Goal: Transaction & Acquisition: Purchase product/service

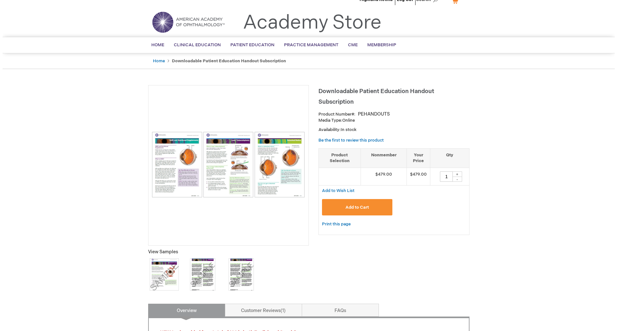
scroll to position [10, 0]
click at [365, 209] on span "Add to Cart" at bounding box center [354, 207] width 23 height 5
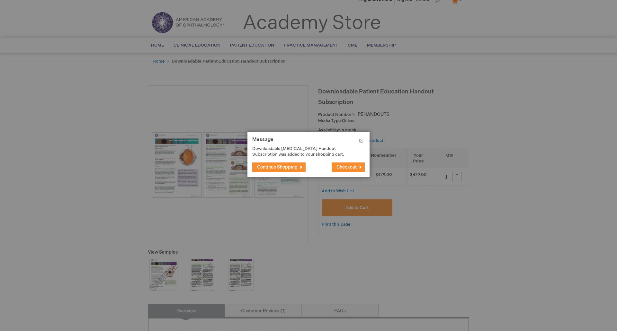
click at [345, 167] on span "Checkout" at bounding box center [346, 166] width 20 height 5
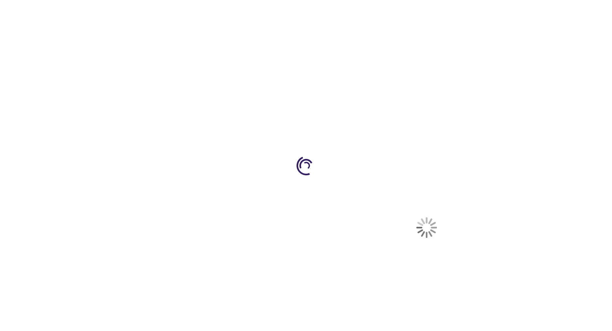
select select "US"
select select "24"
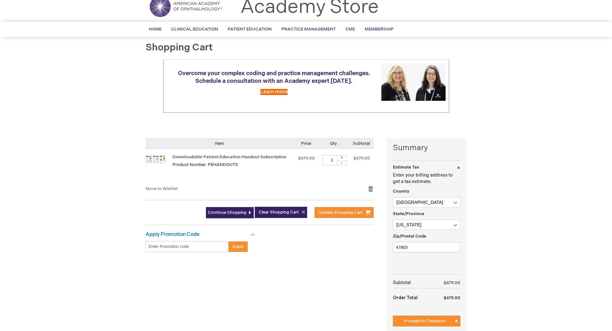
scroll to position [96, 0]
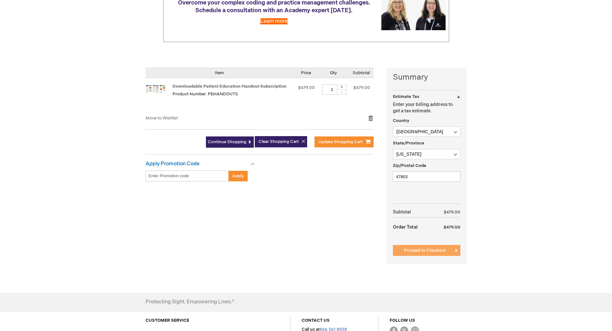
click at [449, 249] on button "Proceed to Checkout" at bounding box center [426, 250] width 67 height 11
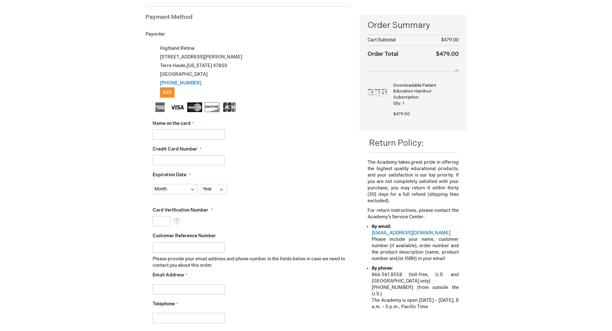
click at [200, 133] on input "Name on the card" at bounding box center [189, 134] width 72 height 10
type input "Jesse Miller"
type input "4154179814731814"
select select "1"
select select "2027"
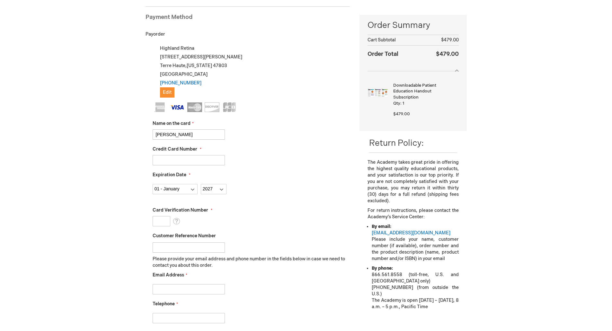
click at [163, 220] on input "Card Verification Number" at bounding box center [162, 221] width 18 height 10
type input "238"
click at [286, 190] on div "Month 01 - January 02 - February 03 - March 04 - April 05 - May 06 - June 07 - …" at bounding box center [252, 187] width 198 height 13
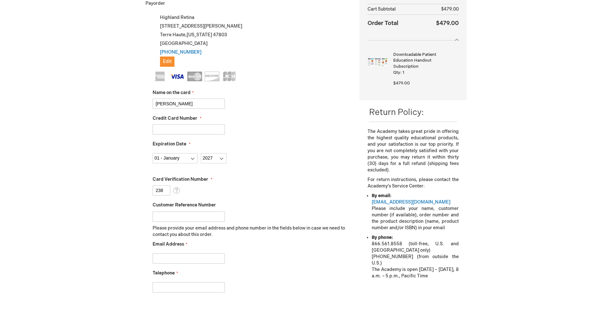
scroll to position [184, 0]
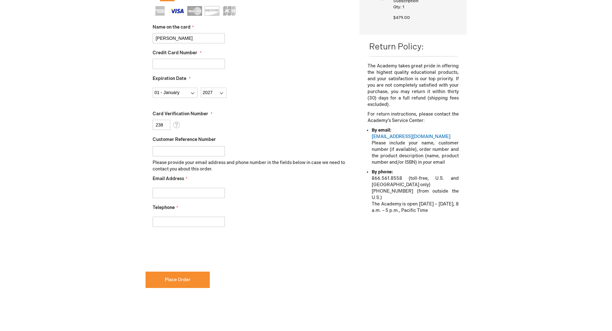
click at [192, 194] on input "Email Address" at bounding box center [189, 193] width 72 height 10
type input "Invoices@highlandretina.com"
type input "8122812609"
checkbox input "true"
click at [178, 279] on span "Place Order" at bounding box center [178, 279] width 26 height 5
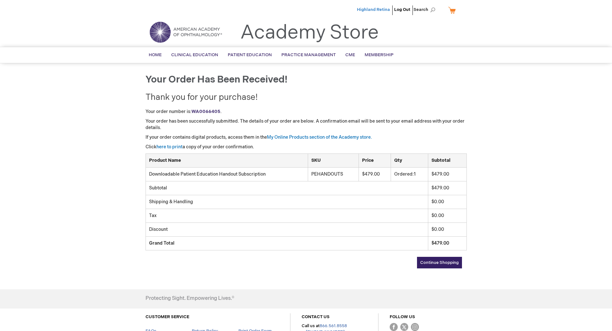
click at [374, 10] on span "Highland Retina" at bounding box center [373, 9] width 33 height 5
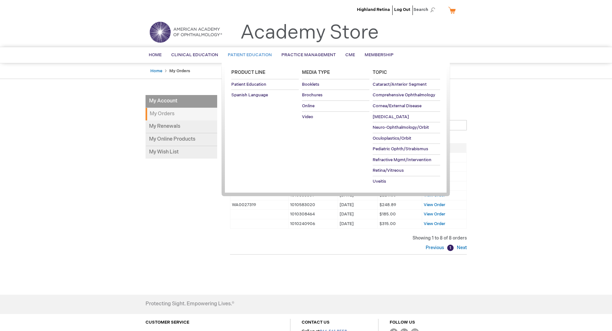
click at [255, 54] on span "Patient Education" at bounding box center [250, 54] width 44 height 5
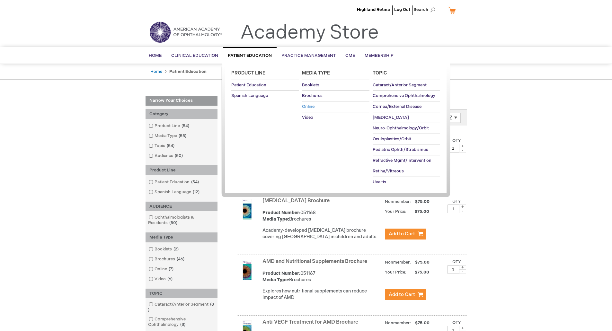
click at [311, 108] on span "Online" at bounding box center [308, 106] width 13 height 5
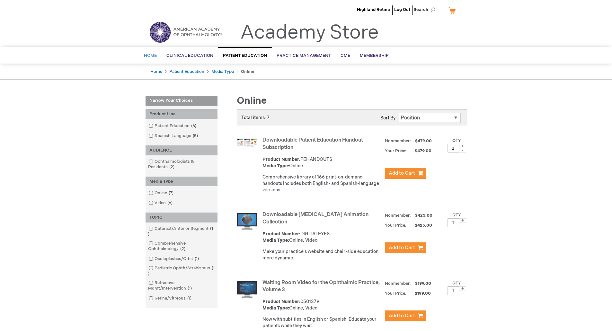
click at [150, 55] on span "Home" at bounding box center [150, 55] width 13 height 5
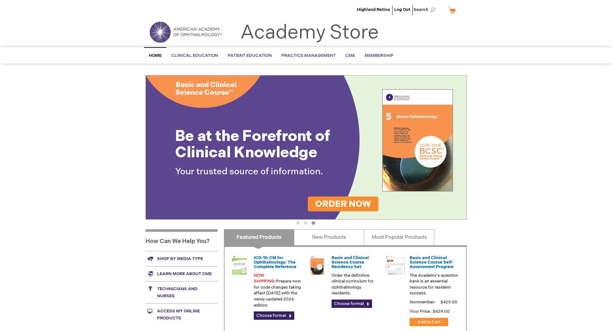
click at [372, 3] on li "Highland Retina" at bounding box center [373, 9] width 36 height 19
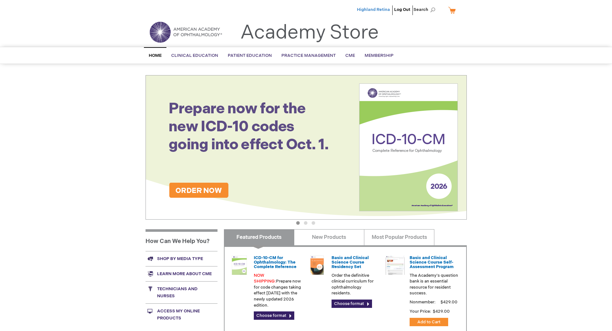
click at [371, 9] on span "Highland Retina" at bounding box center [373, 9] width 33 height 5
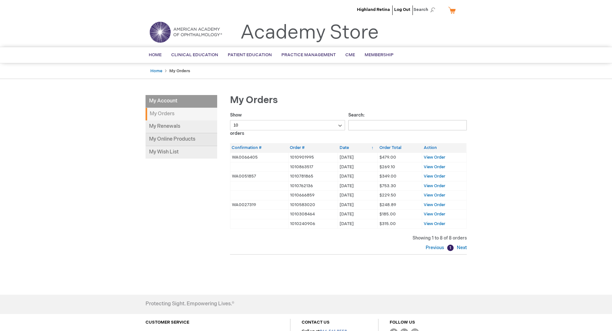
click at [179, 139] on link "My Online Products" at bounding box center [182, 139] width 72 height 13
